Goal: Transaction & Acquisition: Purchase product/service

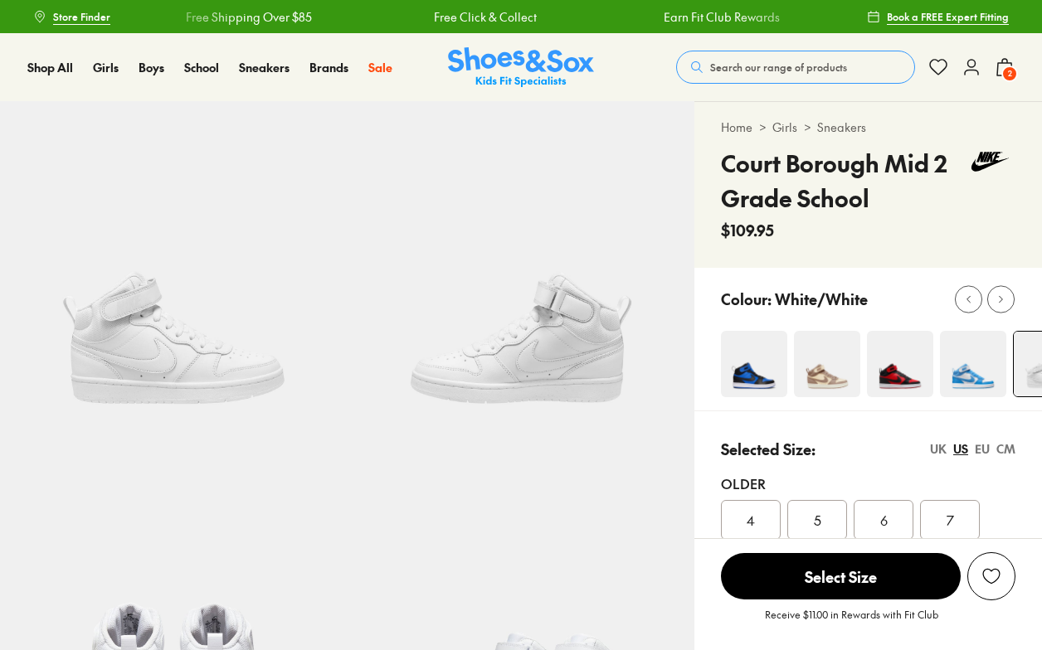
select select "*"
click at [756, 66] on span "Search our range of products" at bounding box center [778, 67] width 137 height 15
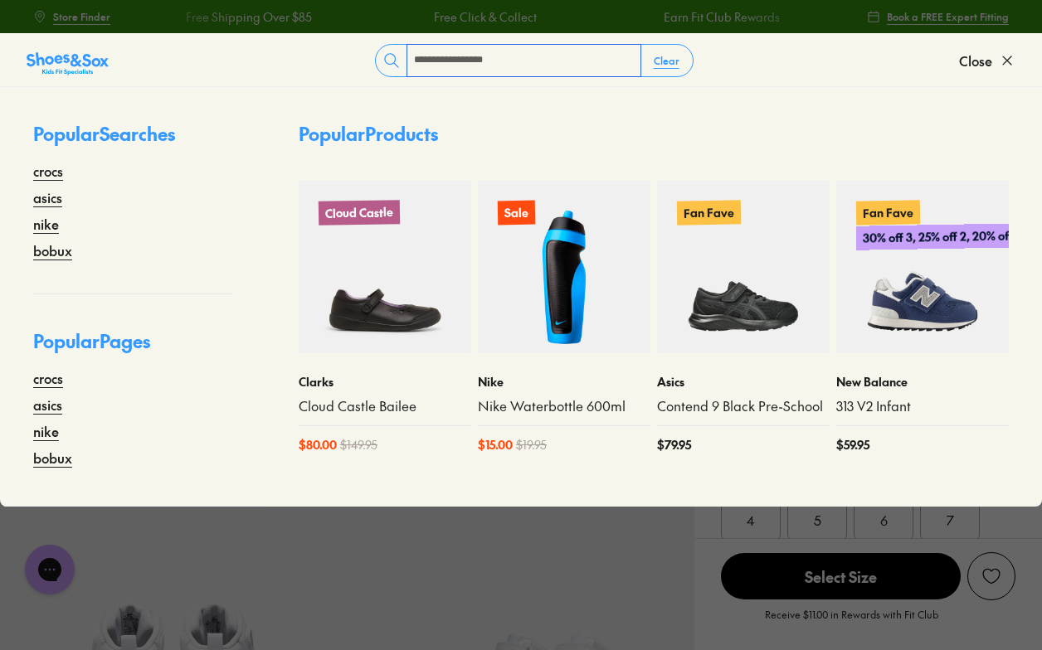
type input "**********"
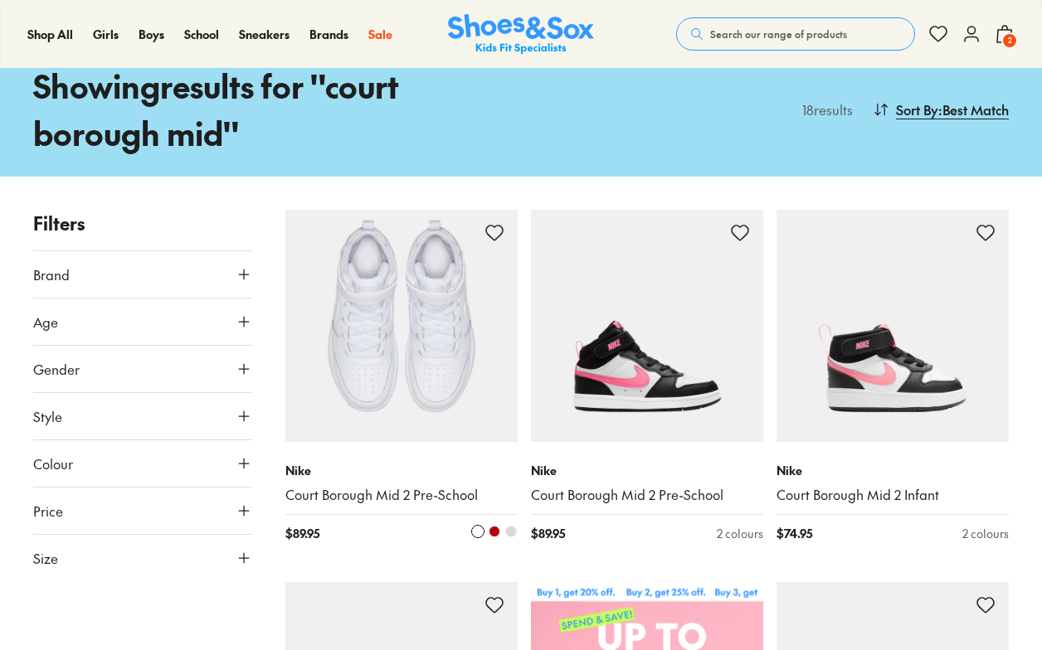
click at [380, 374] on img at bounding box center [401, 326] width 232 height 232
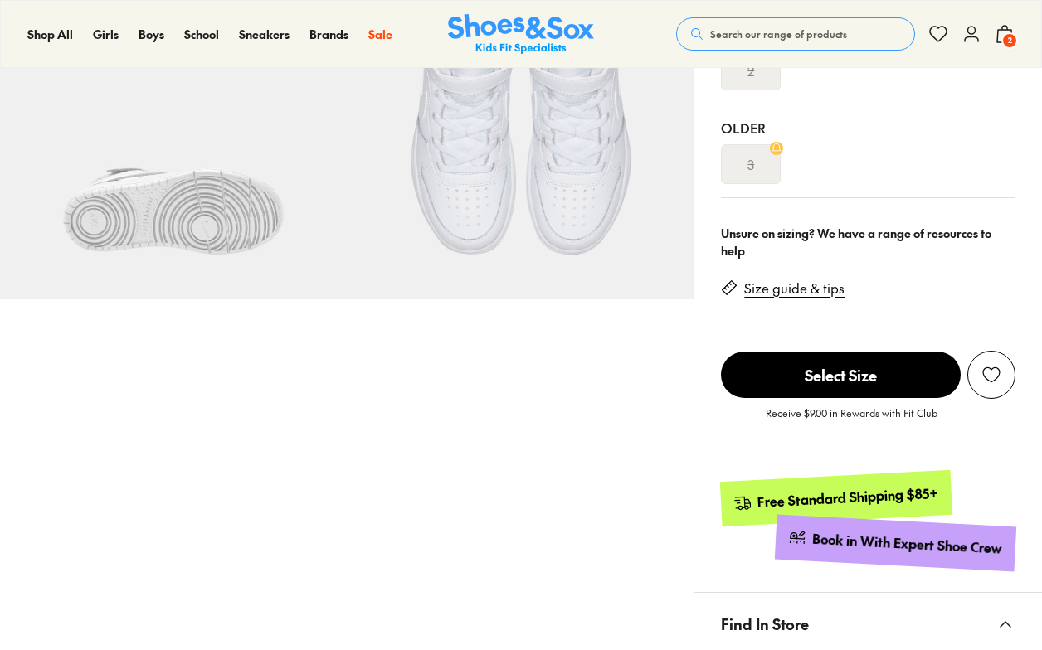
scroll to position [745, 0]
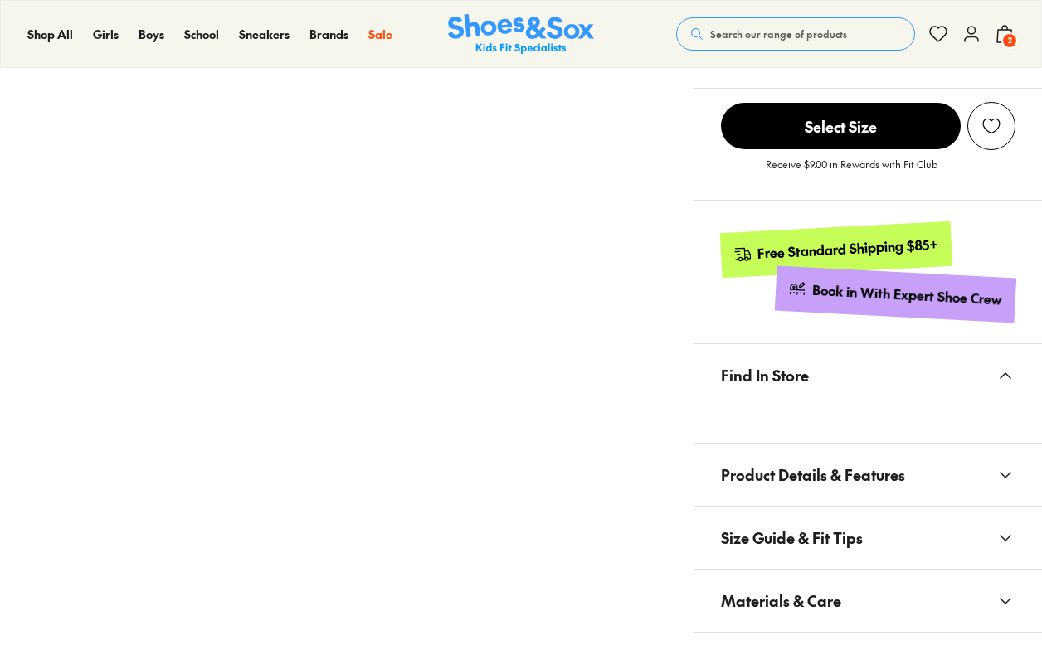
select select "*"
click at [796, 594] on span "Materials & Care" at bounding box center [781, 600] width 120 height 49
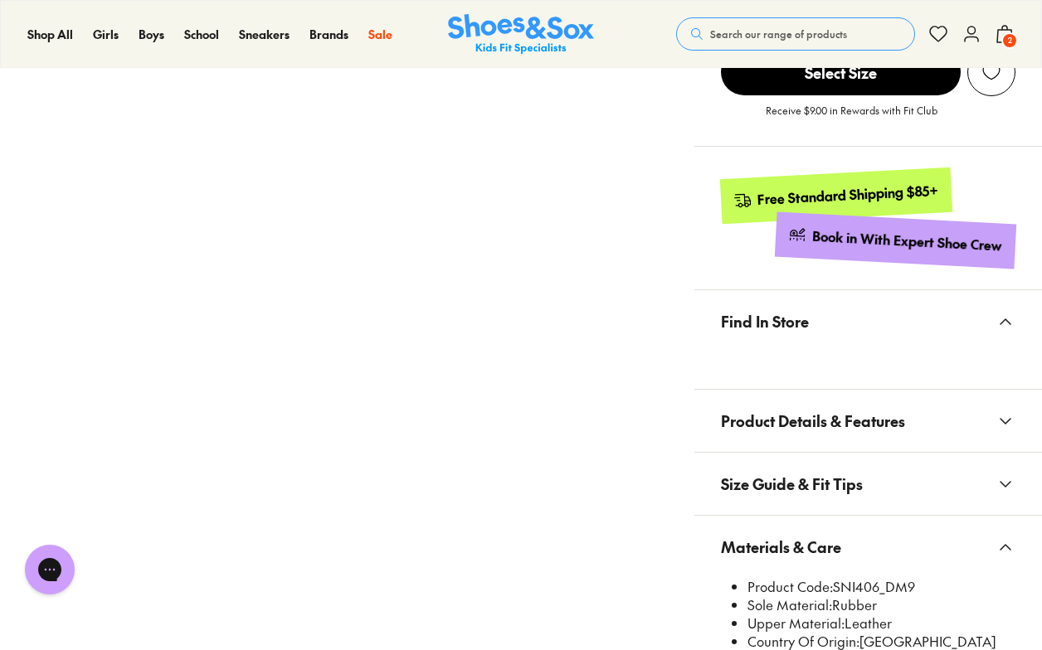
scroll to position [828, 0]
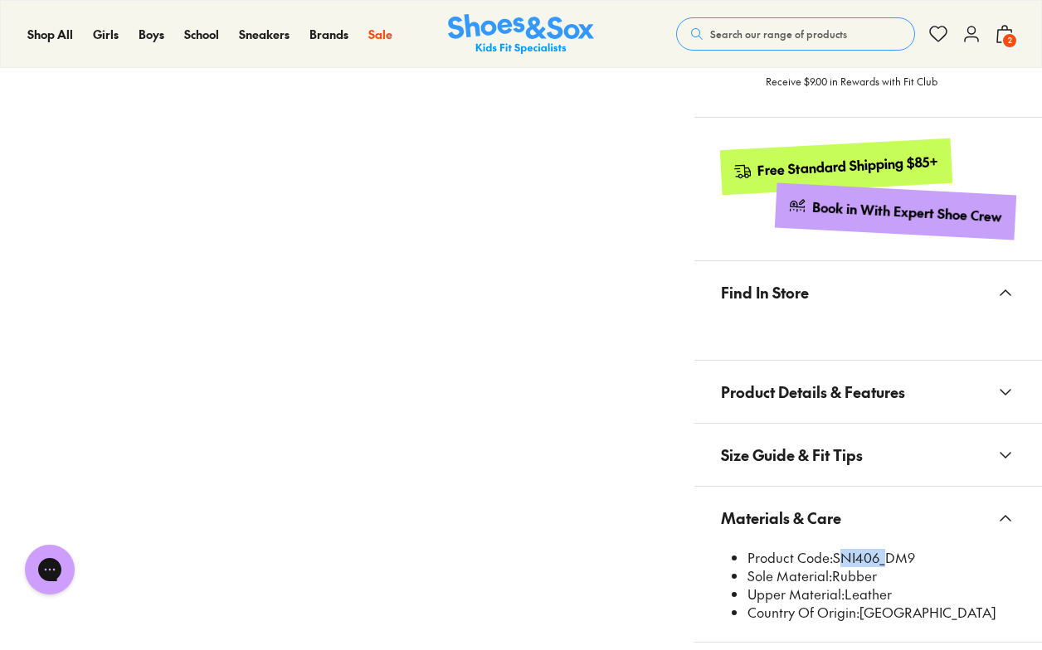
drag, startPoint x: 880, startPoint y: 557, endPoint x: 835, endPoint y: 558, distance: 44.8
click at [835, 558] on li "Product Code: SNI406_DM9" at bounding box center [881, 558] width 268 height 18
copy li "SNI406"
